Goal: Navigation & Orientation: Find specific page/section

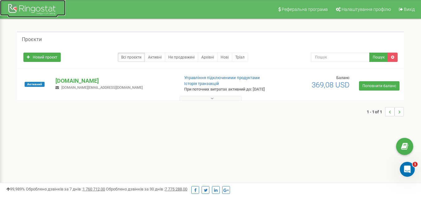
click at [38, 10] on div at bounding box center [33, 9] width 50 height 15
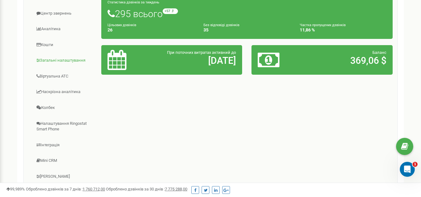
scroll to position [62, 0]
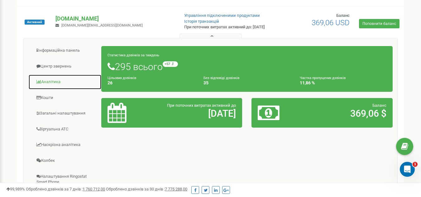
click at [52, 85] on link "Аналiтика" at bounding box center [64, 81] width 73 height 15
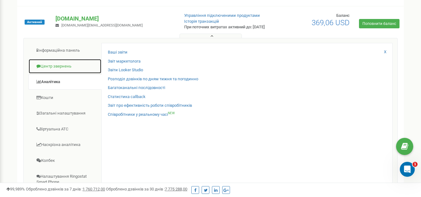
click at [68, 71] on link "Центр звернень" at bounding box center [64, 66] width 73 height 15
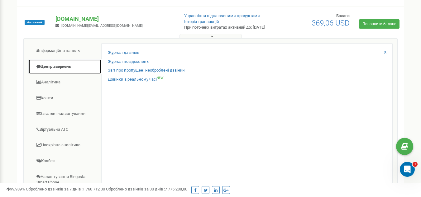
scroll to position [0, 0]
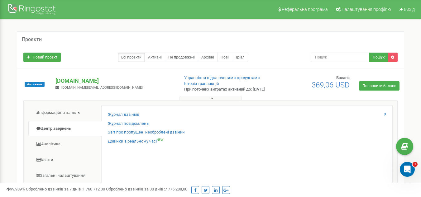
click at [408, 25] on div "Проєкти Новий проєкт Всі проєкти Активні Не продовжені Архівні [GEOGRAPHIC_DATA…" at bounding box center [210, 184] width 411 height 330
